Goal: Task Accomplishment & Management: Manage account settings

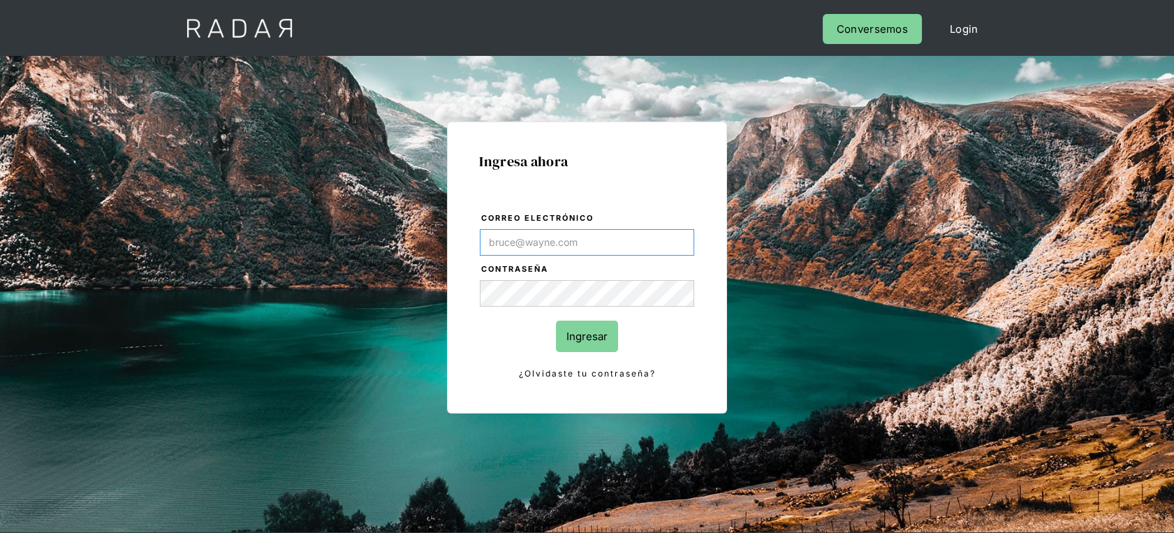
type input "Franco.Ridner@remitee.com"
click at [587, 338] on input "Ingresar" at bounding box center [587, 336] width 62 height 31
